Goal: Book appointment/travel/reservation

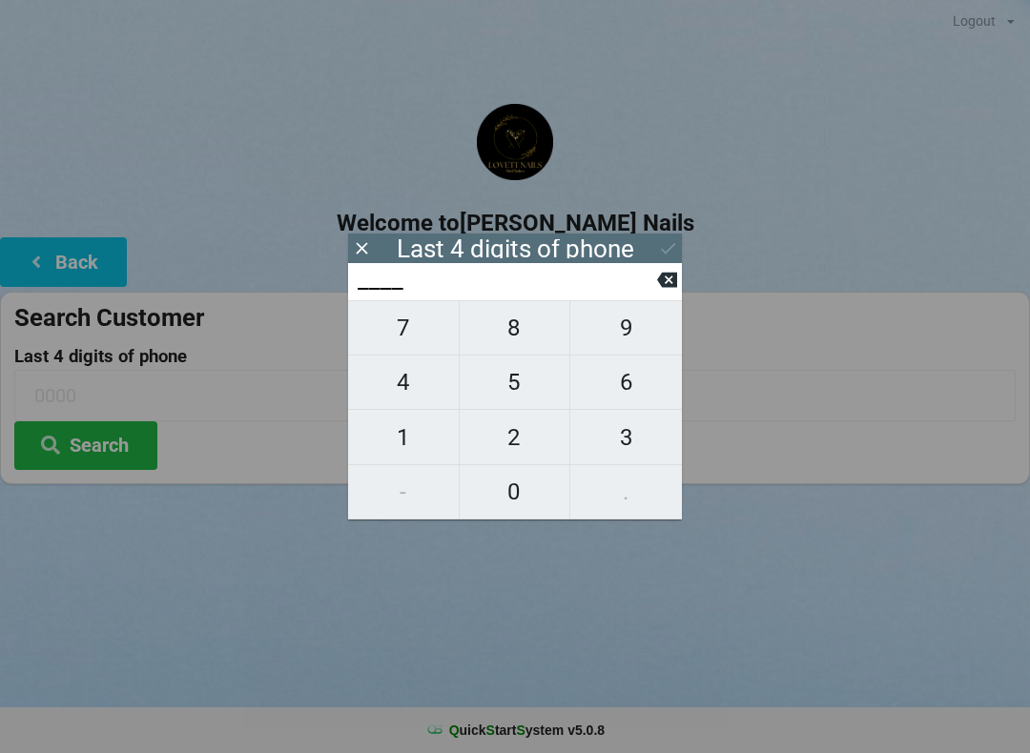
click at [503, 378] on span "5" at bounding box center [515, 382] width 111 height 40
type input "5___"
click at [395, 436] on span "1" at bounding box center [403, 438] width 111 height 40
type input "51__"
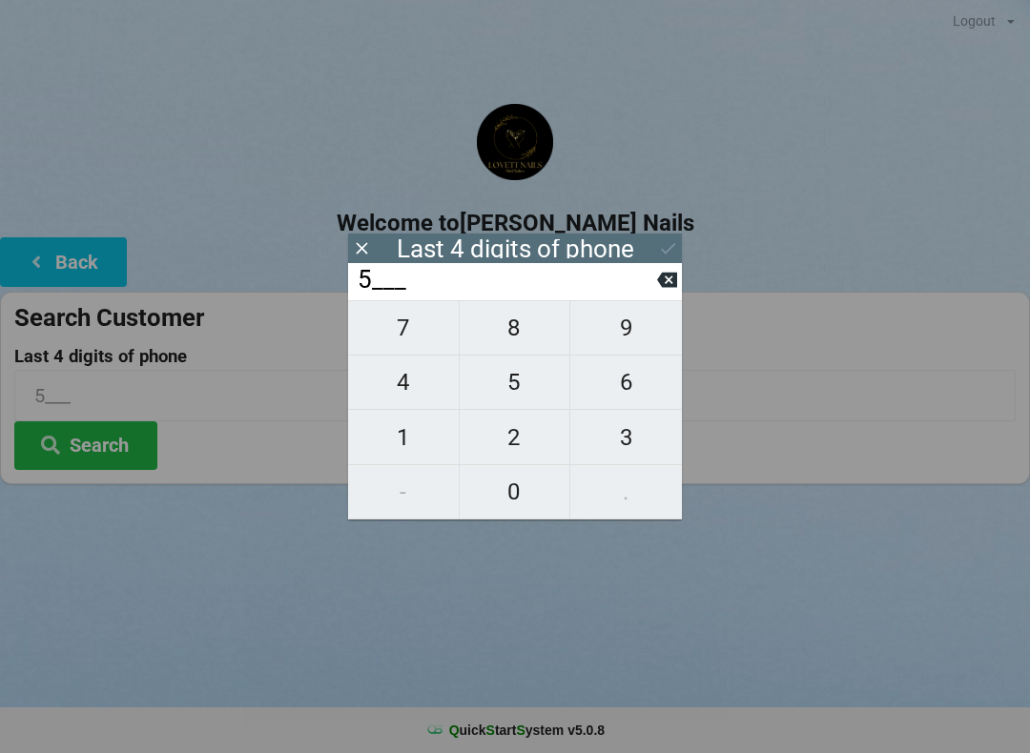
type input "51__"
click at [400, 378] on span "4" at bounding box center [403, 382] width 111 height 40
type input "514_"
click at [501, 431] on span "2" at bounding box center [515, 438] width 111 height 40
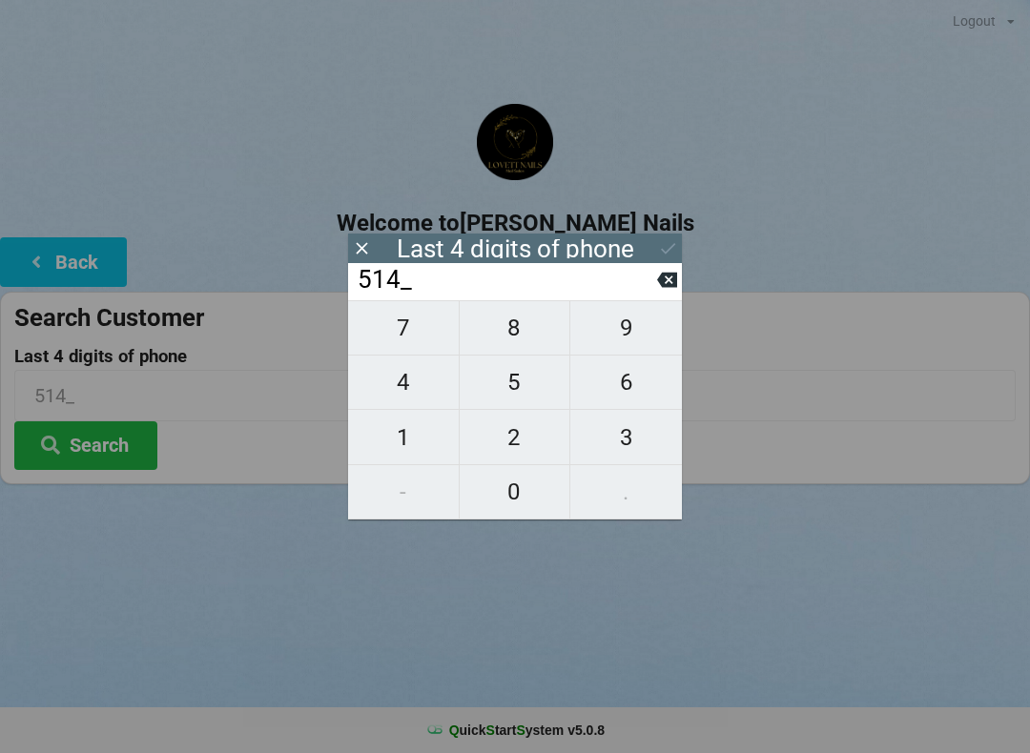
type input "5142"
click at [660, 277] on icon at bounding box center [667, 280] width 20 height 20
click at [499, 441] on span "2" at bounding box center [515, 438] width 111 height 40
type input "5142"
click at [659, 236] on button at bounding box center [668, 249] width 20 height 26
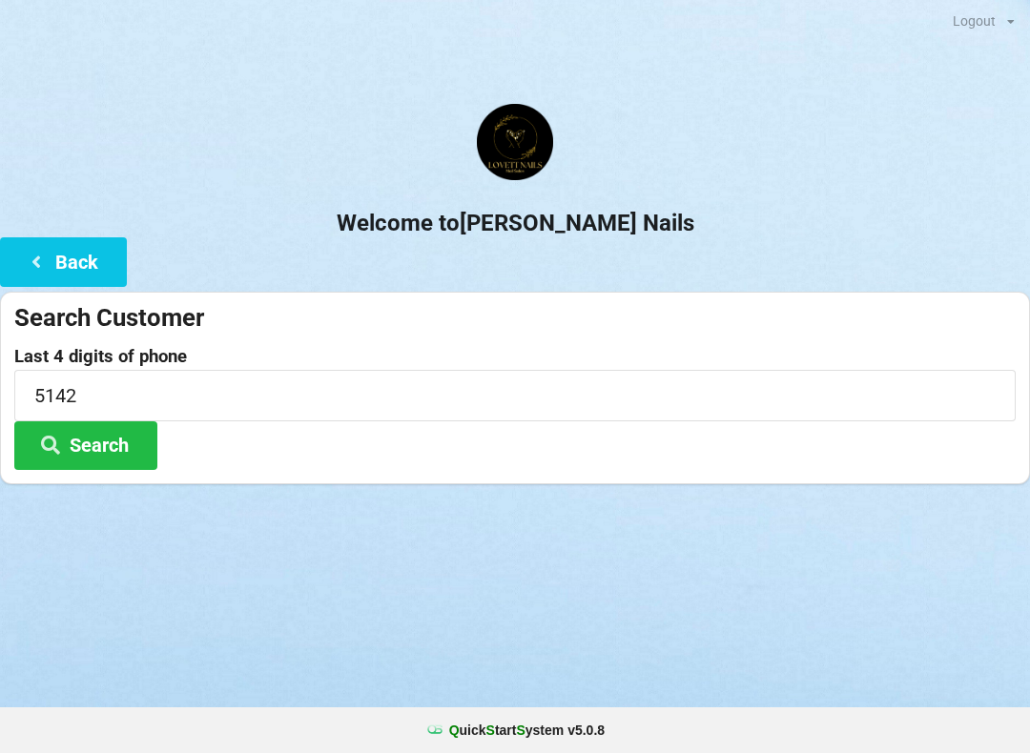
click at [128, 441] on button "Search" at bounding box center [85, 445] width 143 height 49
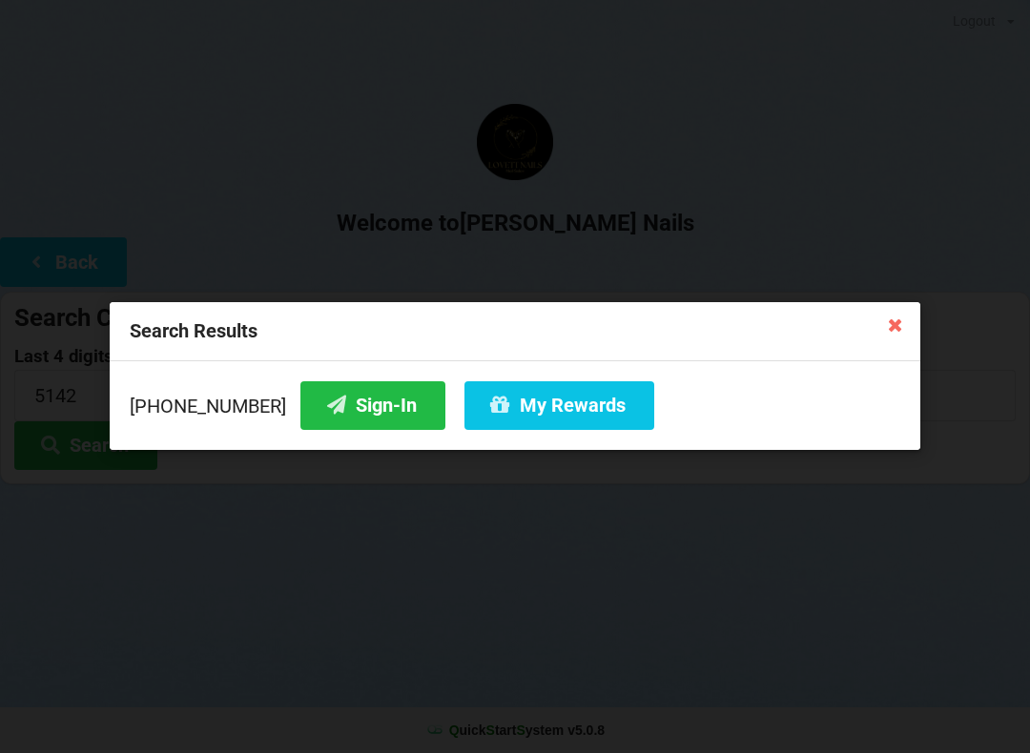
click at [372, 405] on button "Sign-In" at bounding box center [372, 405] width 145 height 49
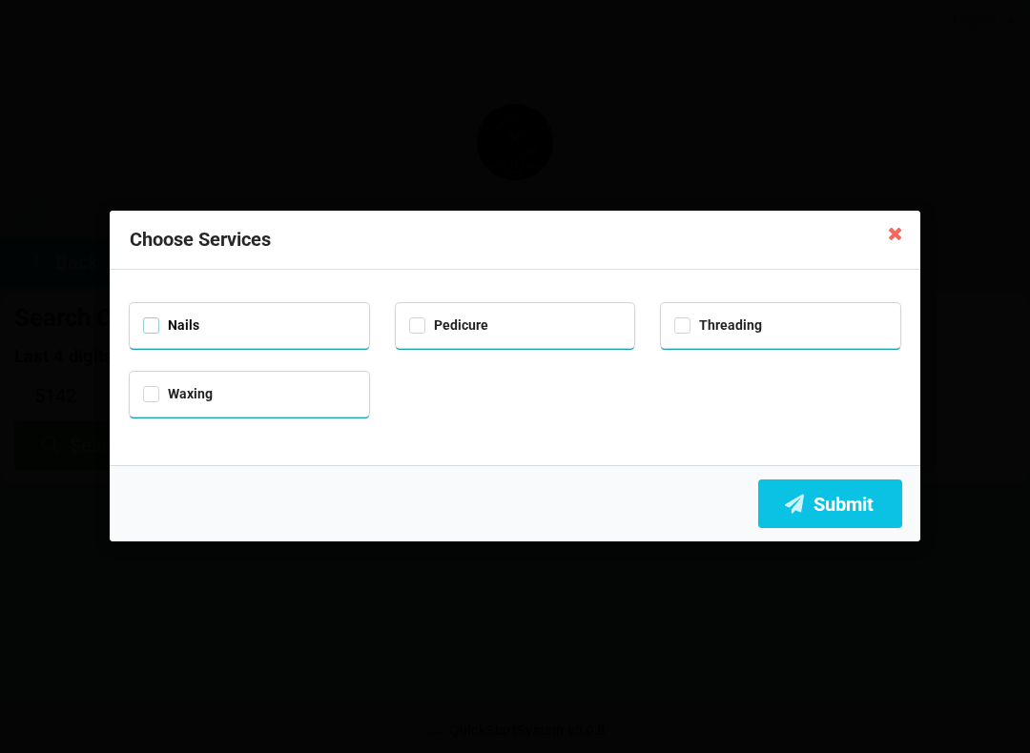
click at [149, 318] on label "Nails" at bounding box center [171, 326] width 56 height 16
checkbox input "true"
click at [417, 318] on label "Pedicure" at bounding box center [448, 326] width 79 height 16
checkbox input "true"
click at [828, 507] on button "Submit" at bounding box center [830, 504] width 144 height 49
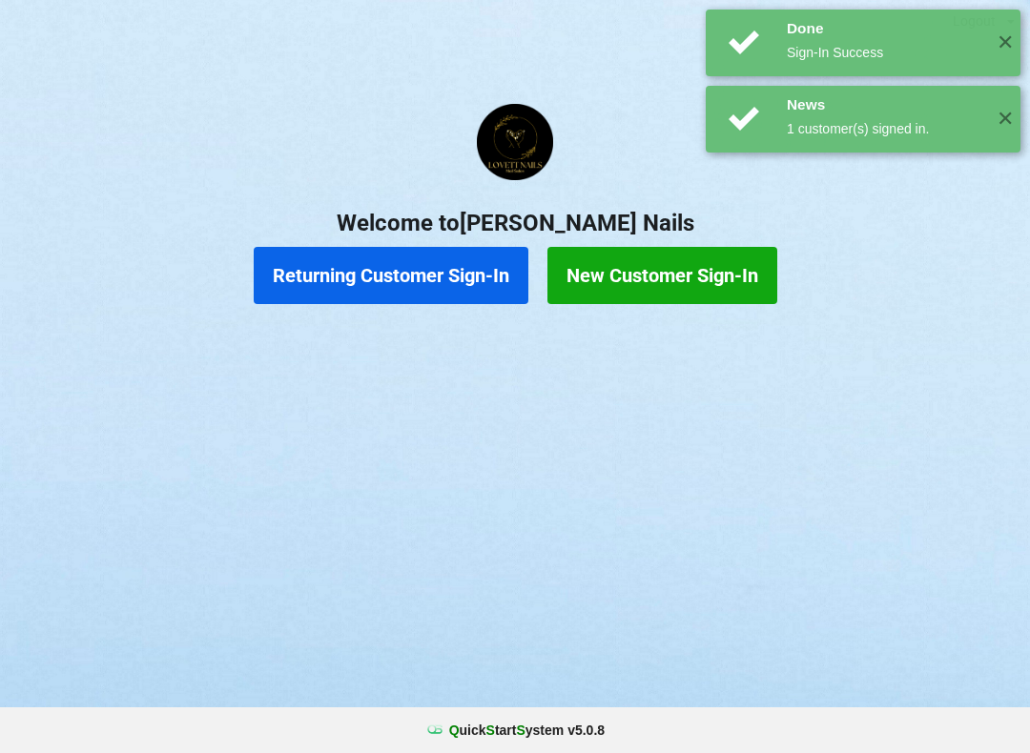
click at [712, 462] on div "Logout Logout Sign-In Welcome to [PERSON_NAME] Nails Returning Customer Sign-In…" at bounding box center [515, 376] width 1030 height 753
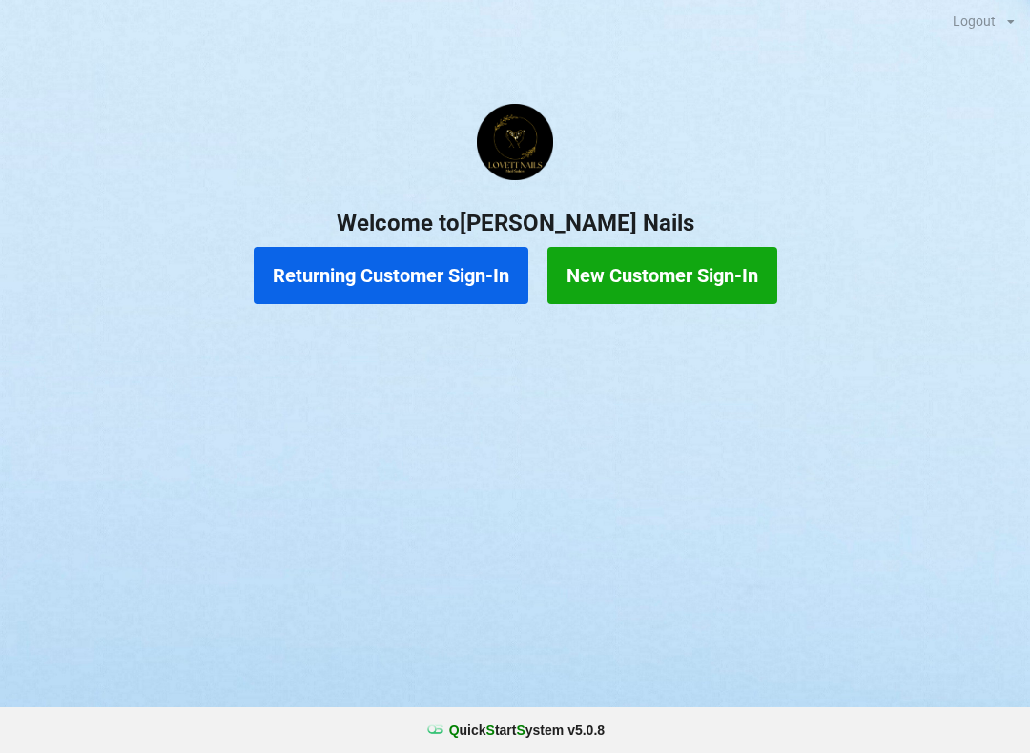
click at [631, 285] on button "New Customer Sign-In" at bounding box center [662, 275] width 230 height 57
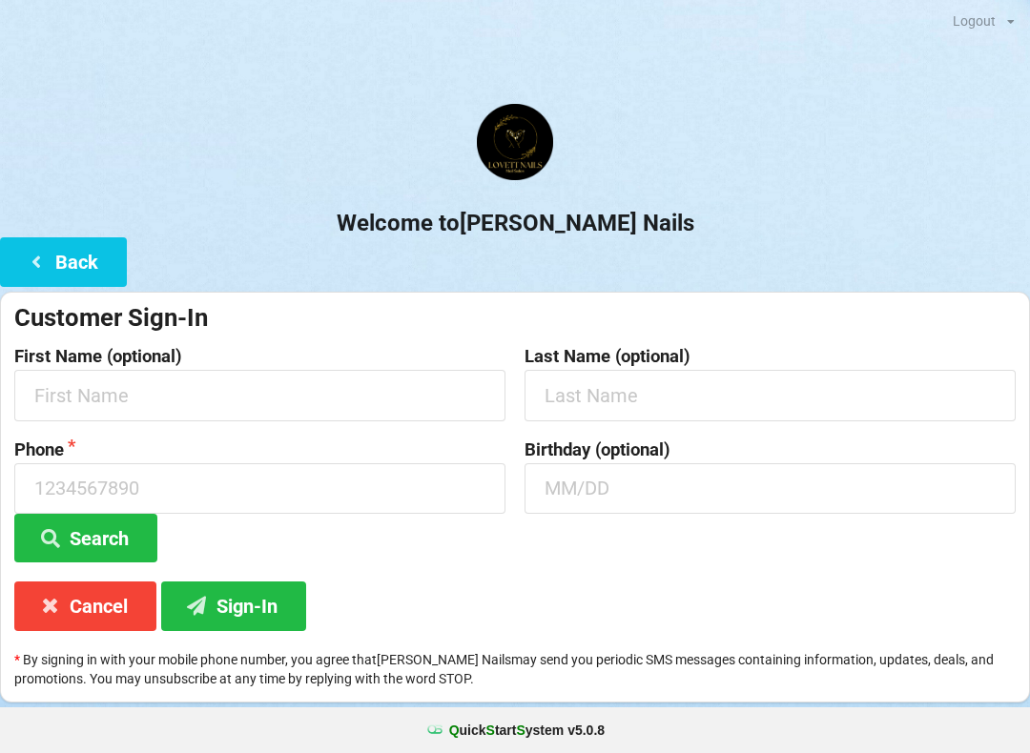
click at [774, 190] on center "Welcome to [PERSON_NAME] Nails" at bounding box center [515, 170] width 1030 height 133
click at [27, 261] on icon at bounding box center [36, 261] width 23 height 16
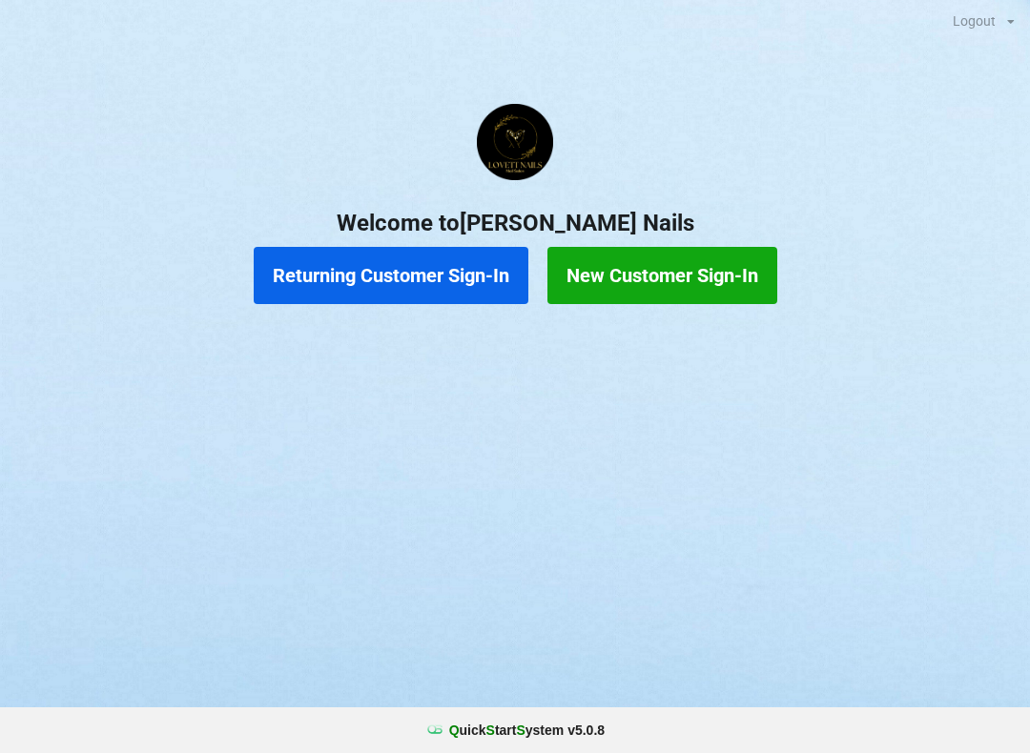
click at [325, 287] on button "Returning Customer Sign-In" at bounding box center [391, 275] width 275 height 57
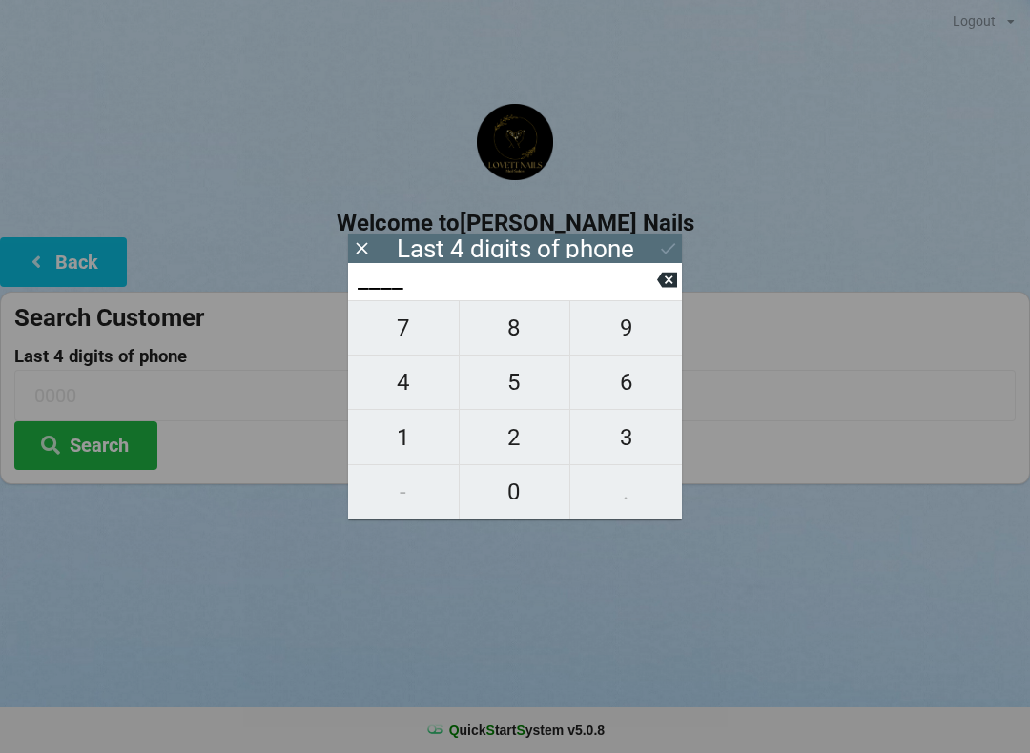
click at [395, 441] on span "1" at bounding box center [403, 438] width 111 height 40
type input "1___"
click at [503, 494] on span "0" at bounding box center [515, 492] width 111 height 40
type input "10__"
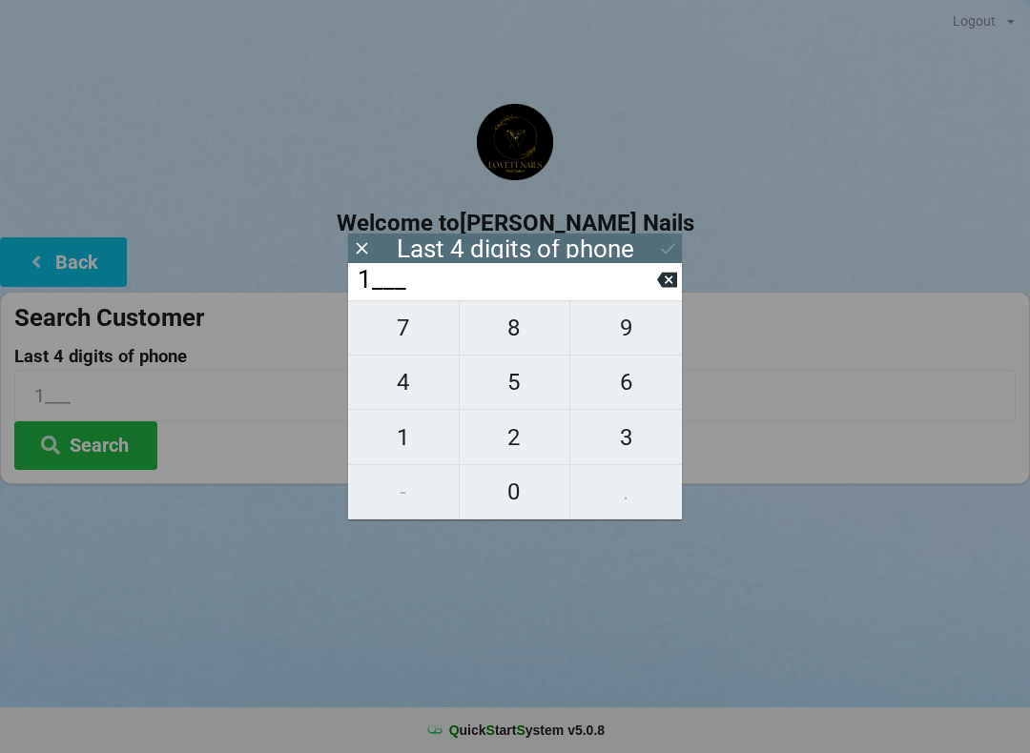
type input "10__"
click at [395, 388] on span "4" at bounding box center [403, 382] width 111 height 40
type input "104_"
click at [509, 385] on span "5" at bounding box center [515, 382] width 111 height 40
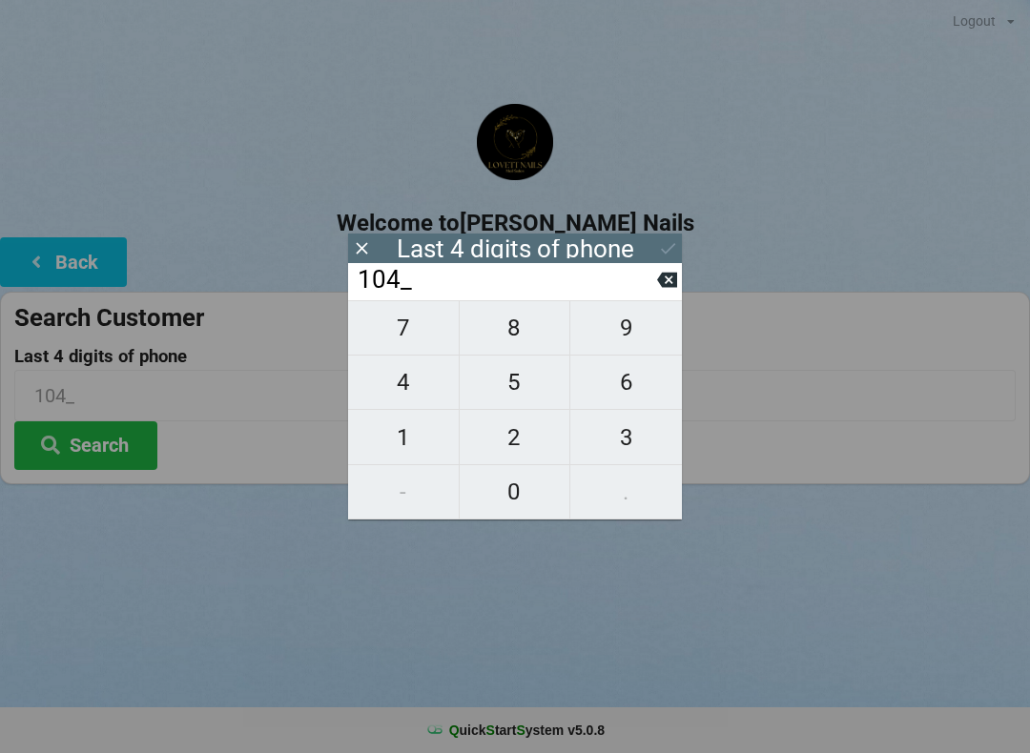
type input "1045"
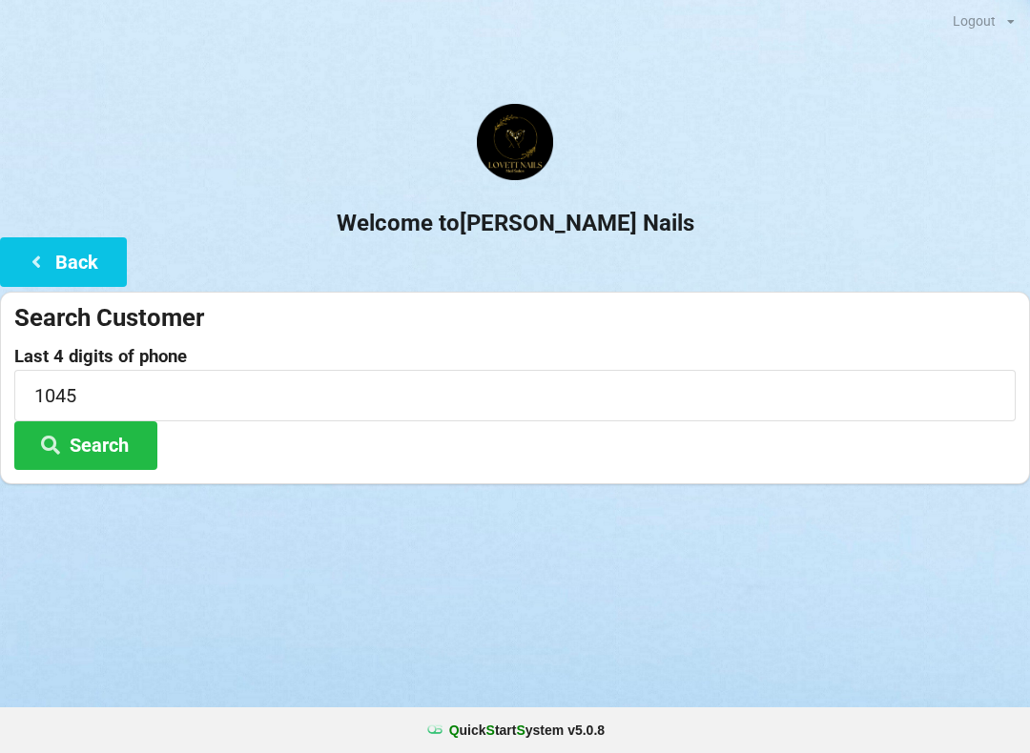
click at [668, 227] on h2 "Welcome to [PERSON_NAME] Nails" at bounding box center [515, 224] width 1030 height 30
click at [112, 450] on button "Search" at bounding box center [85, 445] width 143 height 49
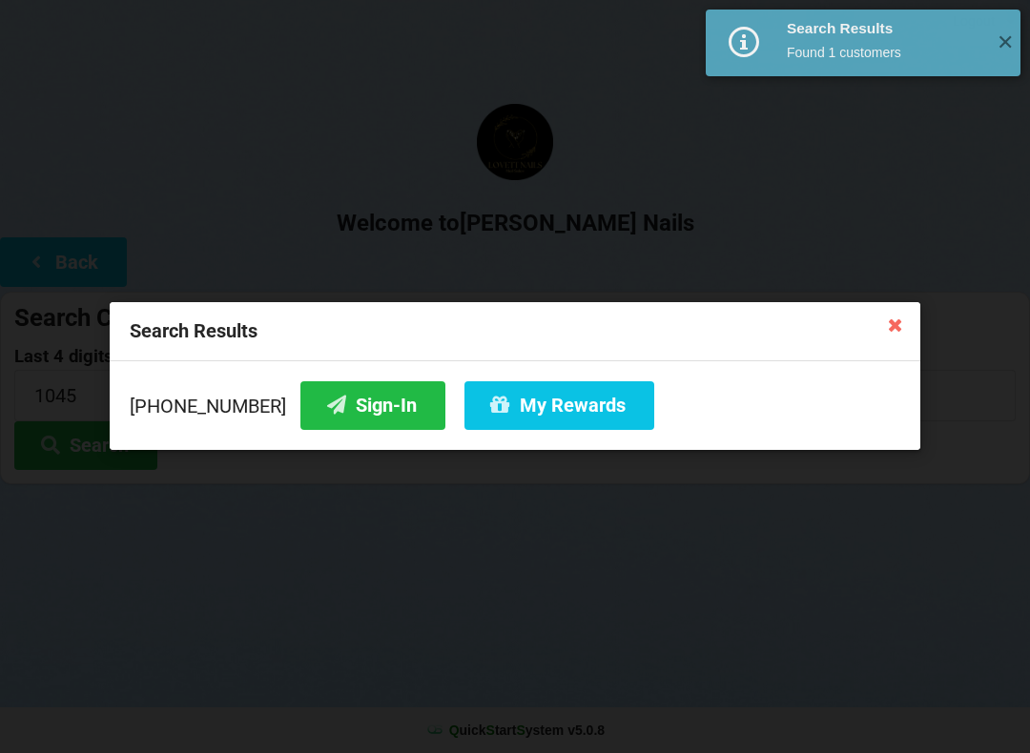
click at [343, 429] on button "Sign-In" at bounding box center [372, 405] width 145 height 49
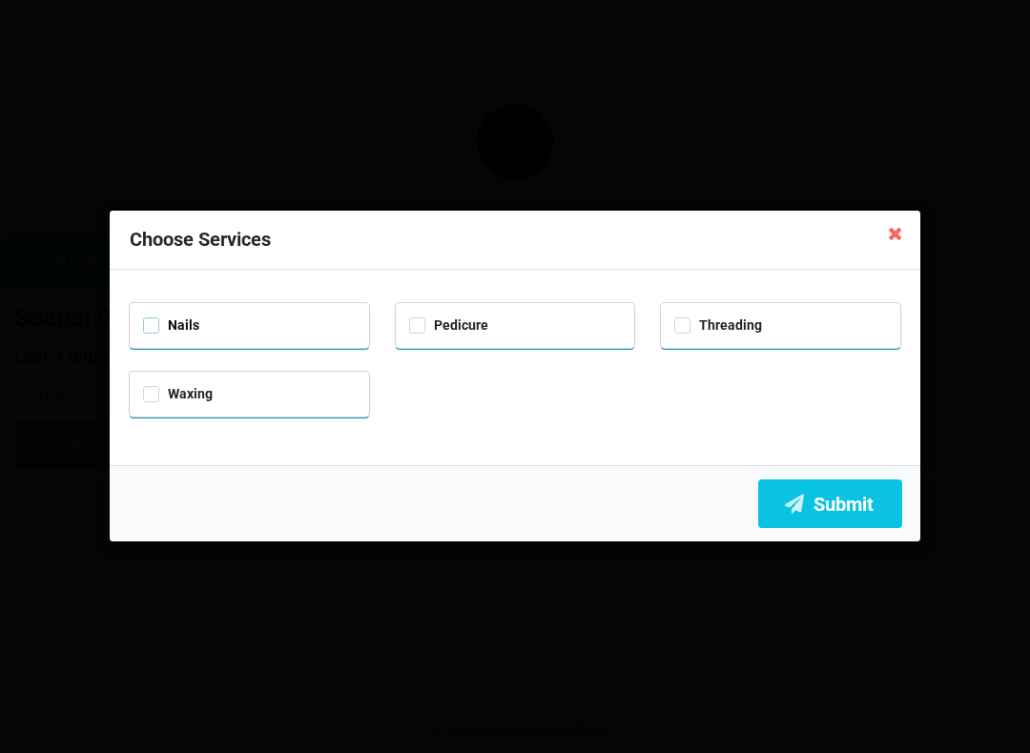
click at [147, 329] on label "Nails" at bounding box center [171, 326] width 56 height 16
checkbox input "true"
click at [150, 399] on label "Waxing" at bounding box center [178, 394] width 70 height 16
checkbox input "true"
click at [839, 513] on button "Submit" at bounding box center [830, 504] width 144 height 49
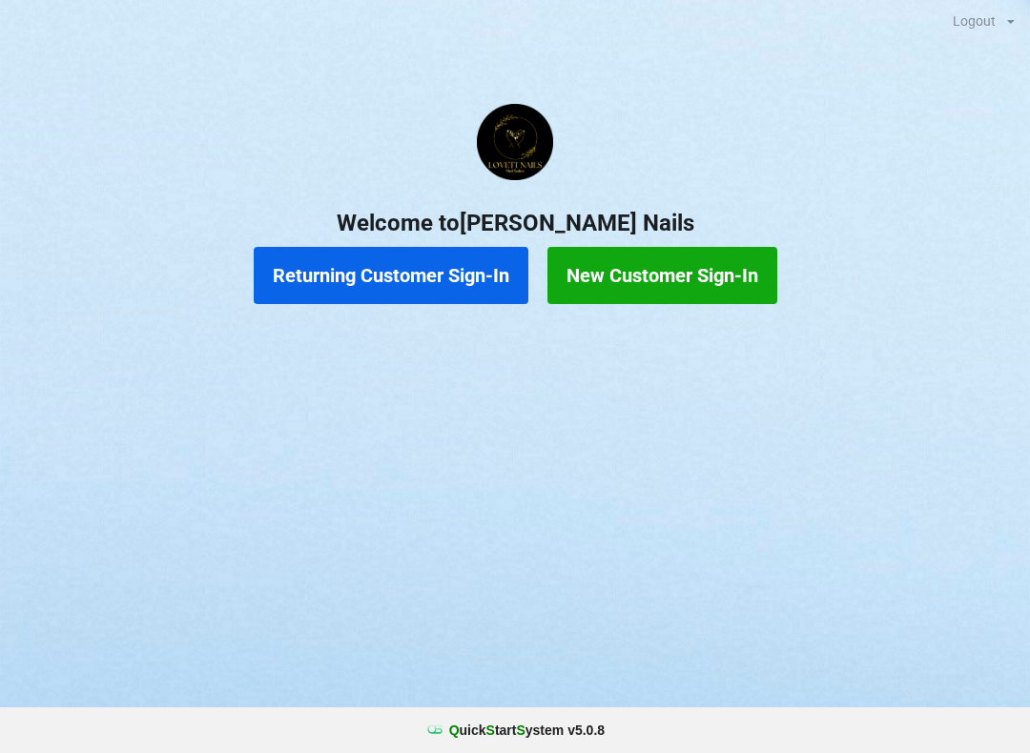
click at [766, 235] on h2 "Welcome to [PERSON_NAME] Nails" at bounding box center [515, 224] width 1030 height 30
click at [383, 279] on button "Returning Customer Sign-In" at bounding box center [391, 275] width 275 height 57
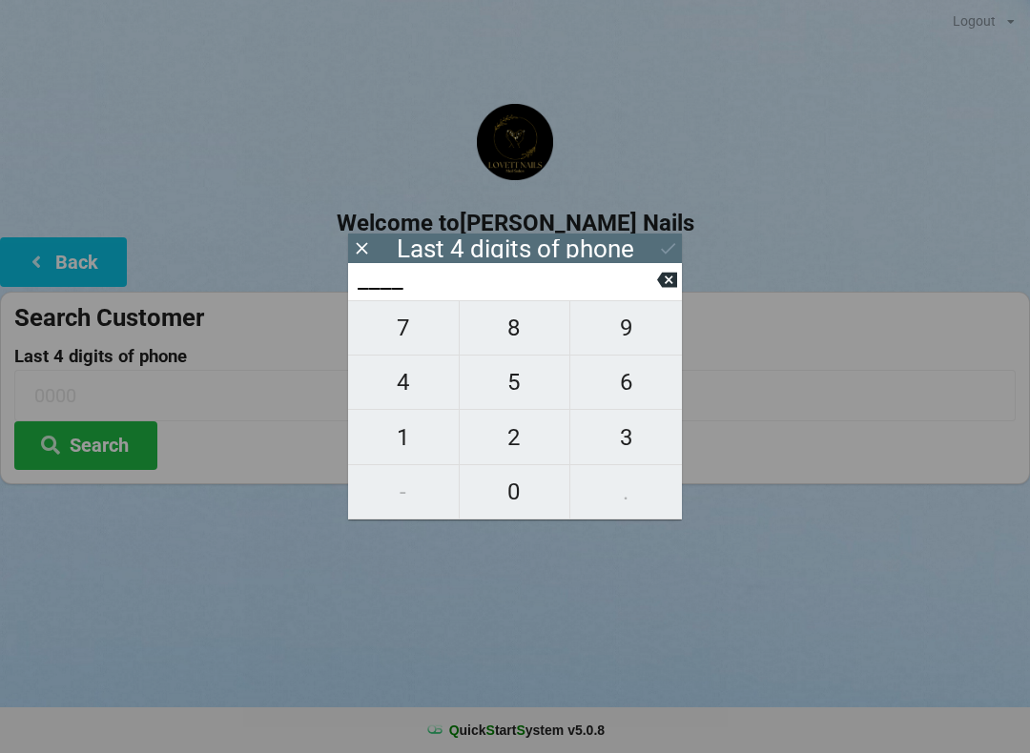
click at [395, 433] on span "1" at bounding box center [403, 438] width 111 height 40
type input "1___"
click at [509, 490] on span "0" at bounding box center [515, 492] width 111 height 40
type input "10__"
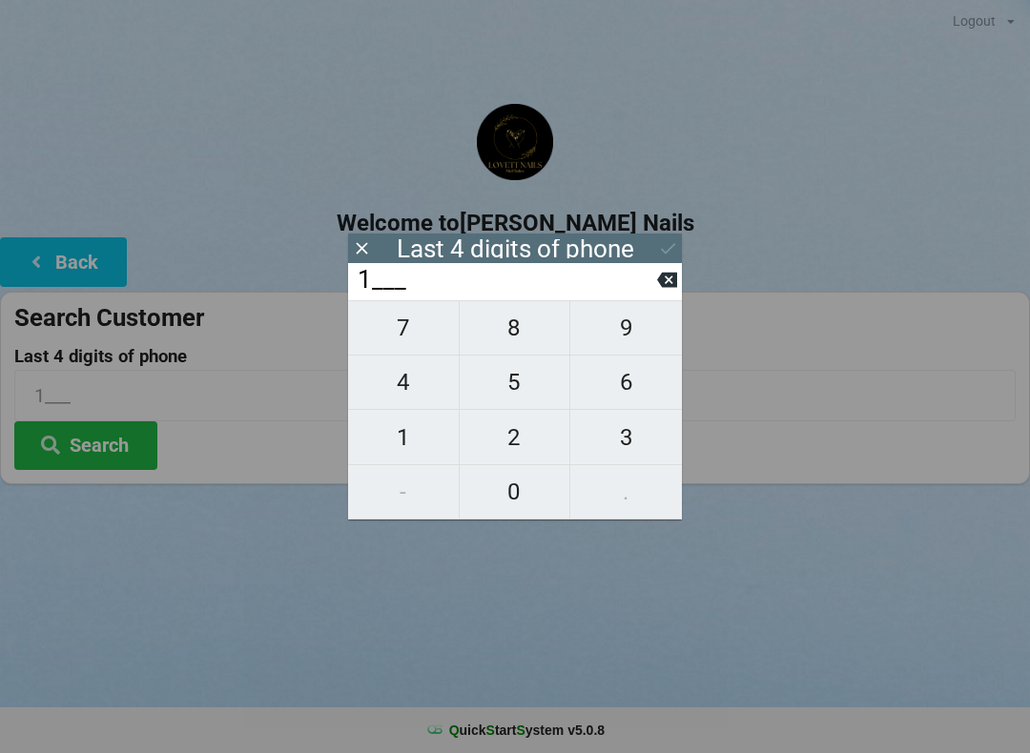
type input "10__"
click at [389, 378] on span "4" at bounding box center [403, 382] width 111 height 40
type input "104_"
click at [506, 389] on span "5" at bounding box center [515, 382] width 111 height 40
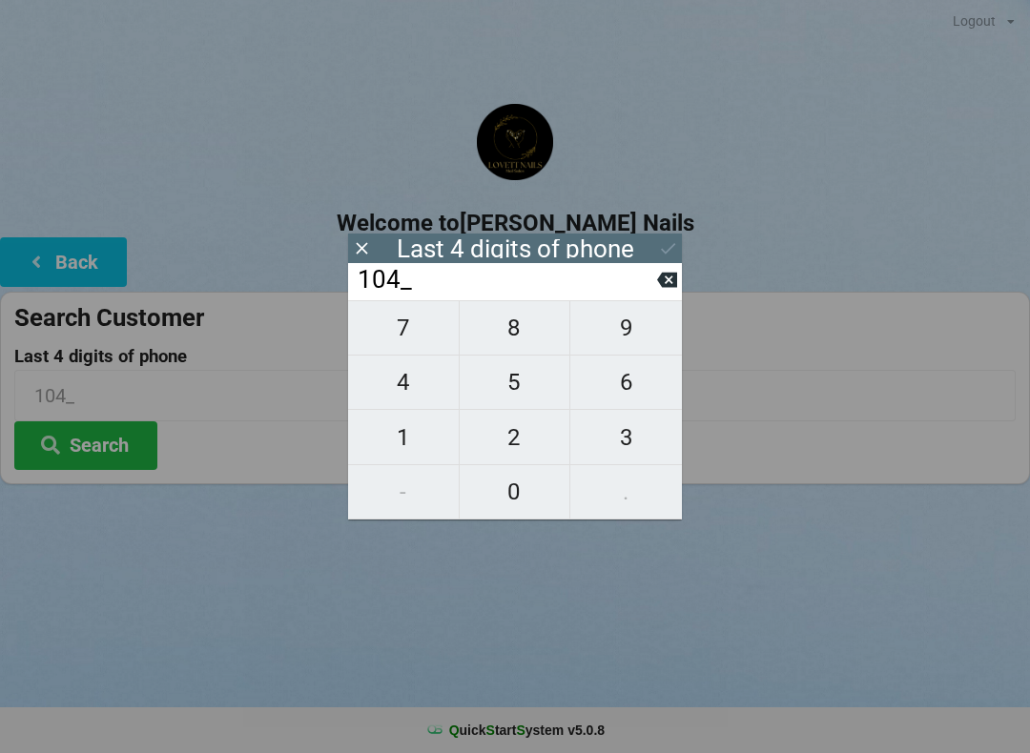
type input "1045"
click at [664, 237] on button at bounding box center [668, 249] width 20 height 26
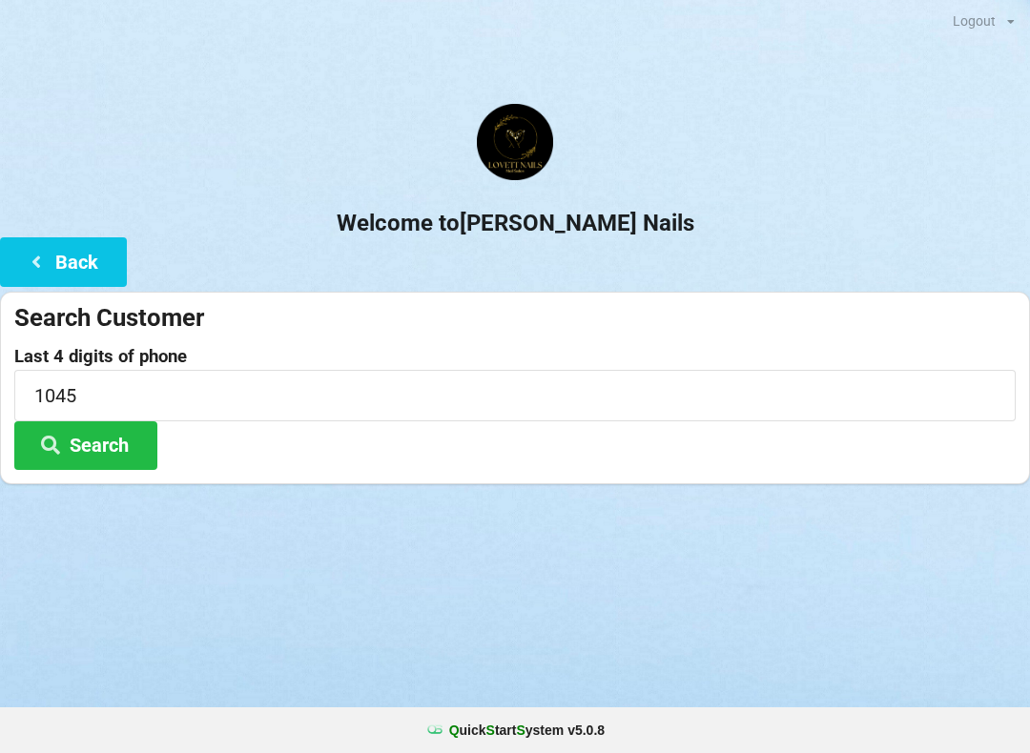
click at [112, 452] on button "Search" at bounding box center [85, 445] width 143 height 49
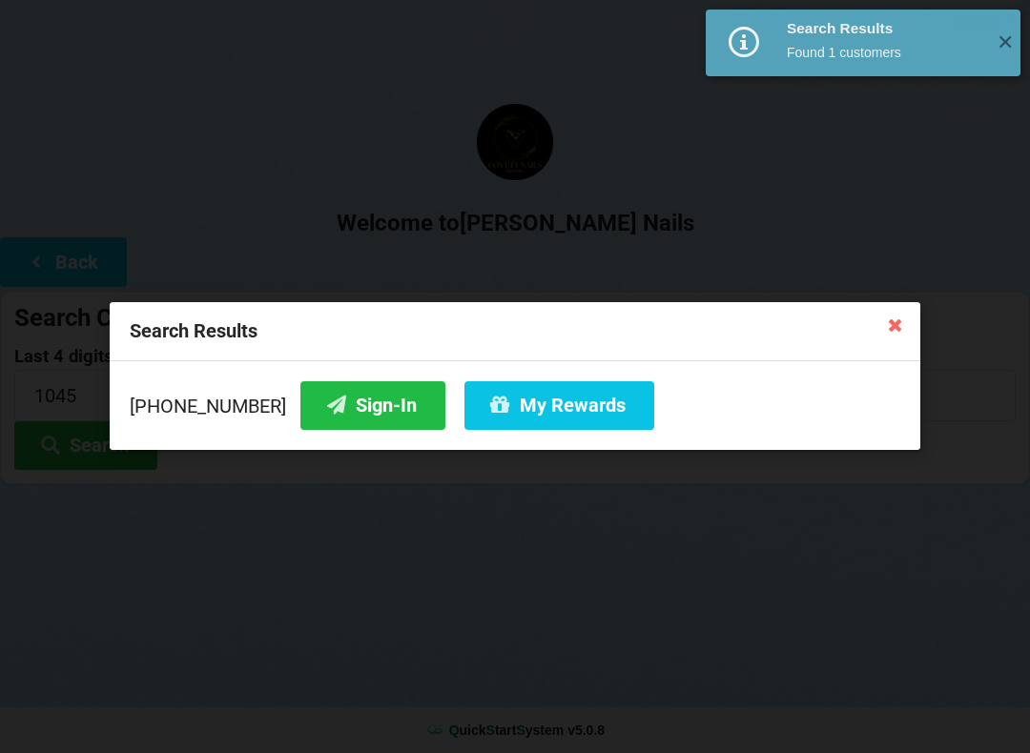
click at [523, 417] on button "My Rewards" at bounding box center [559, 405] width 190 height 49
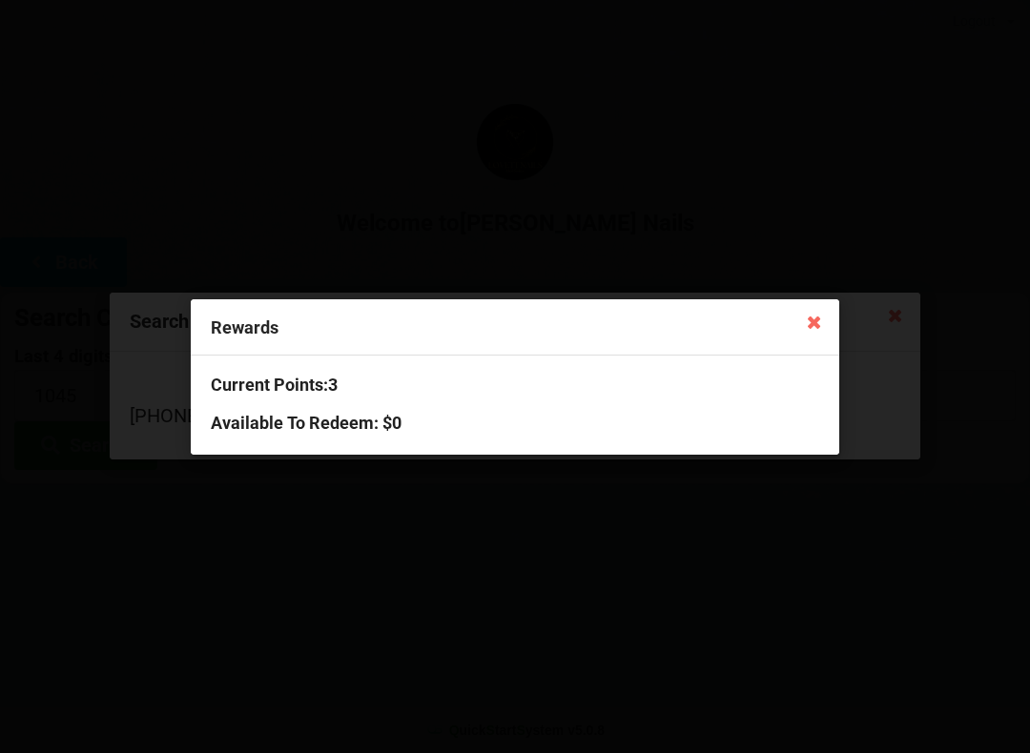
click at [740, 227] on div "Rewards Current Points: 3 Available To Redeem : $0" at bounding box center [515, 376] width 1030 height 753
click at [827, 319] on icon at bounding box center [814, 321] width 31 height 31
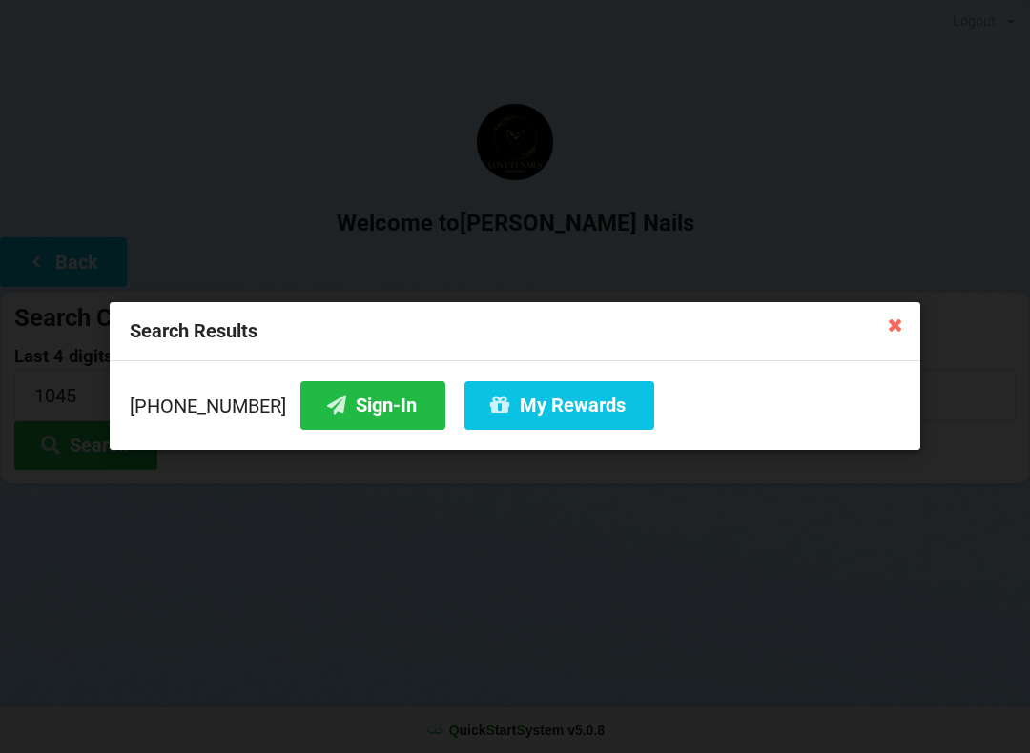
click at [885, 338] on icon at bounding box center [895, 324] width 31 height 31
